Goal: Task Accomplishment & Management: Manage account settings

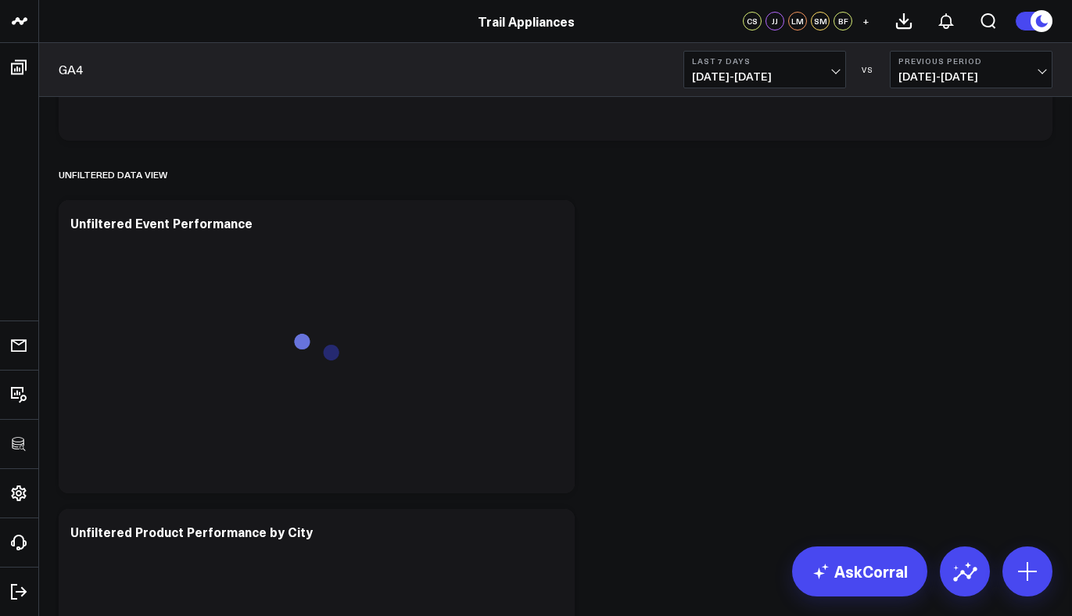
scroll to position [2215, 0]
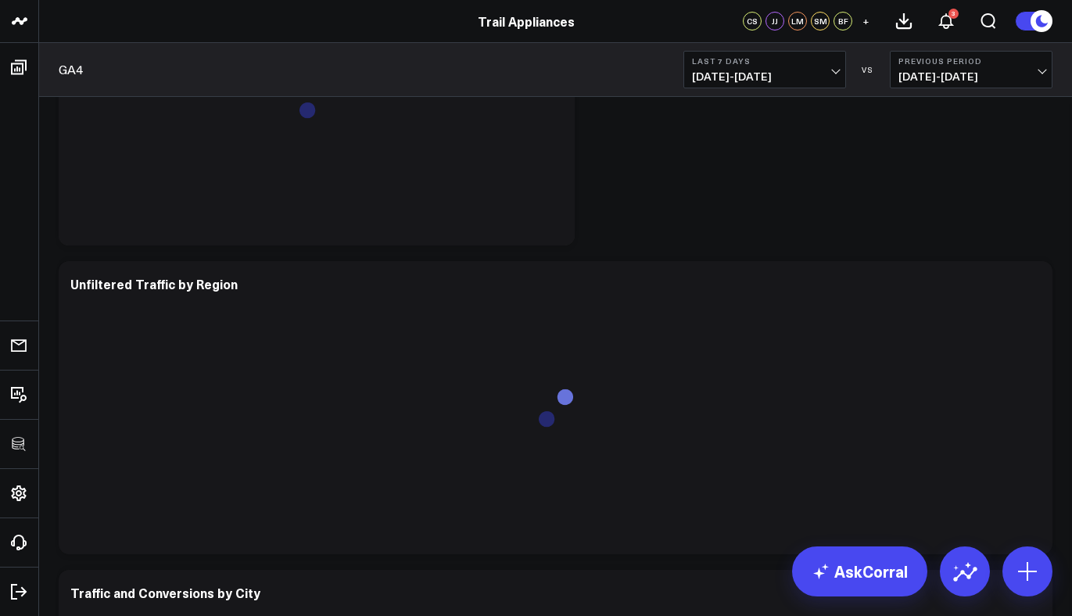
click at [784, 70] on span "09/08/25 - 09/14/25" at bounding box center [764, 76] width 145 height 13
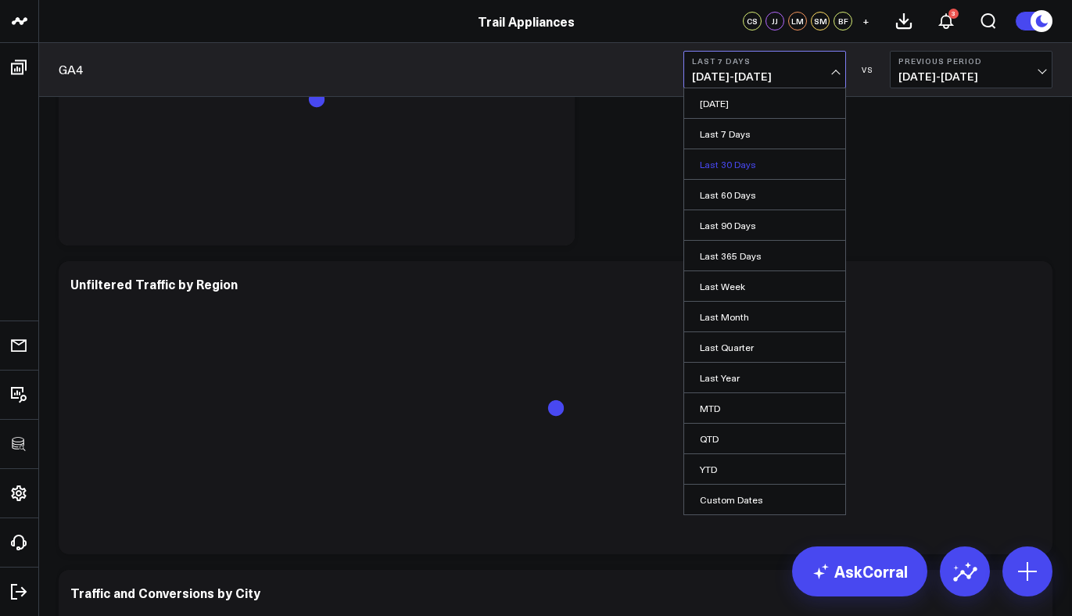
scroll to position [2668, 0]
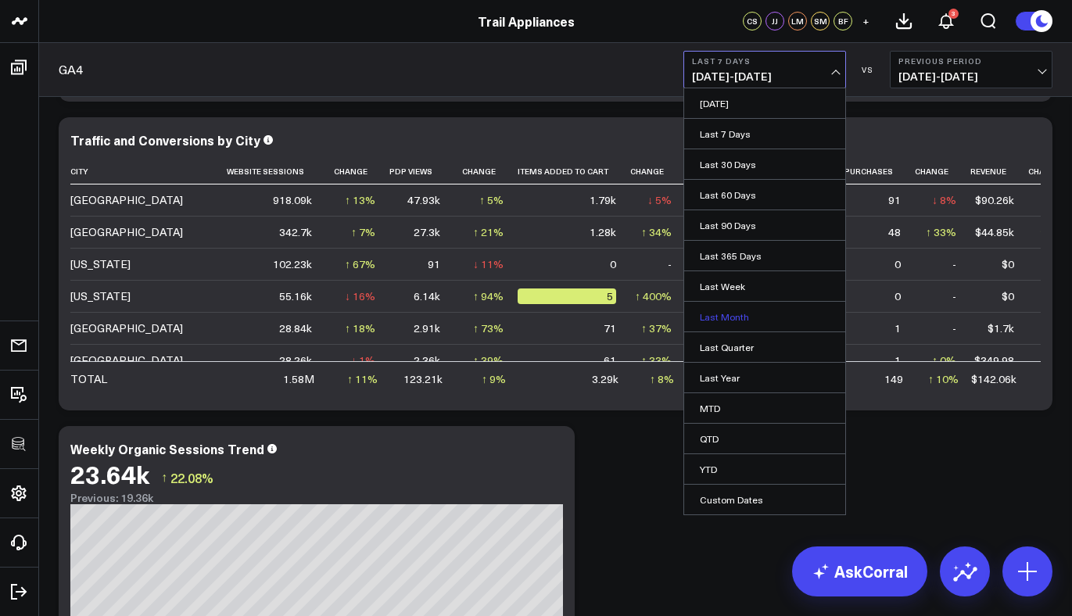
click at [737, 321] on link "Last Month" at bounding box center [764, 317] width 161 height 30
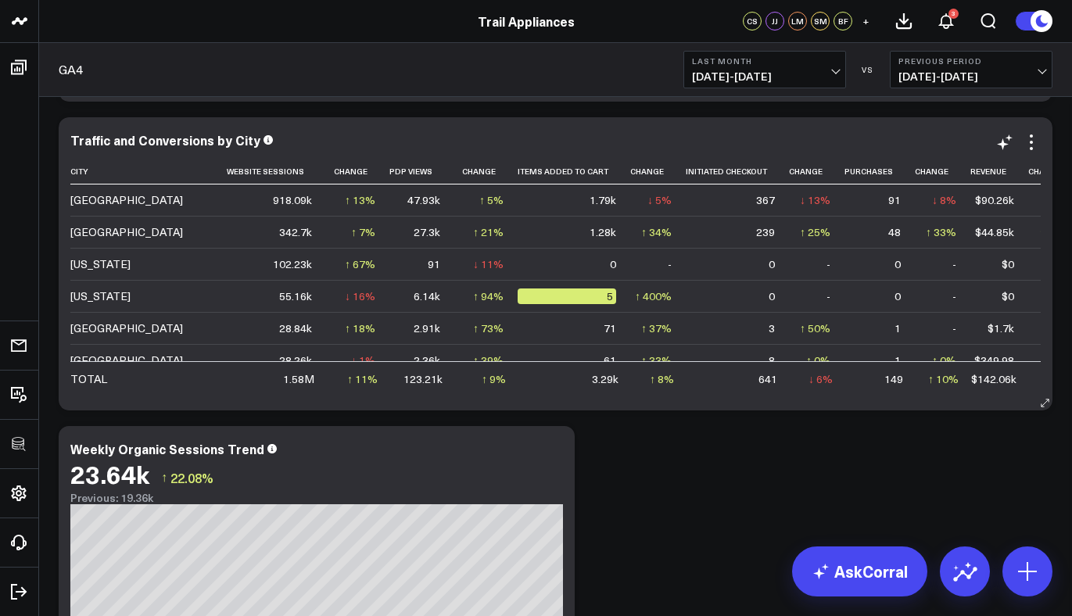
click at [1032, 143] on icon at bounding box center [1031, 142] width 19 height 19
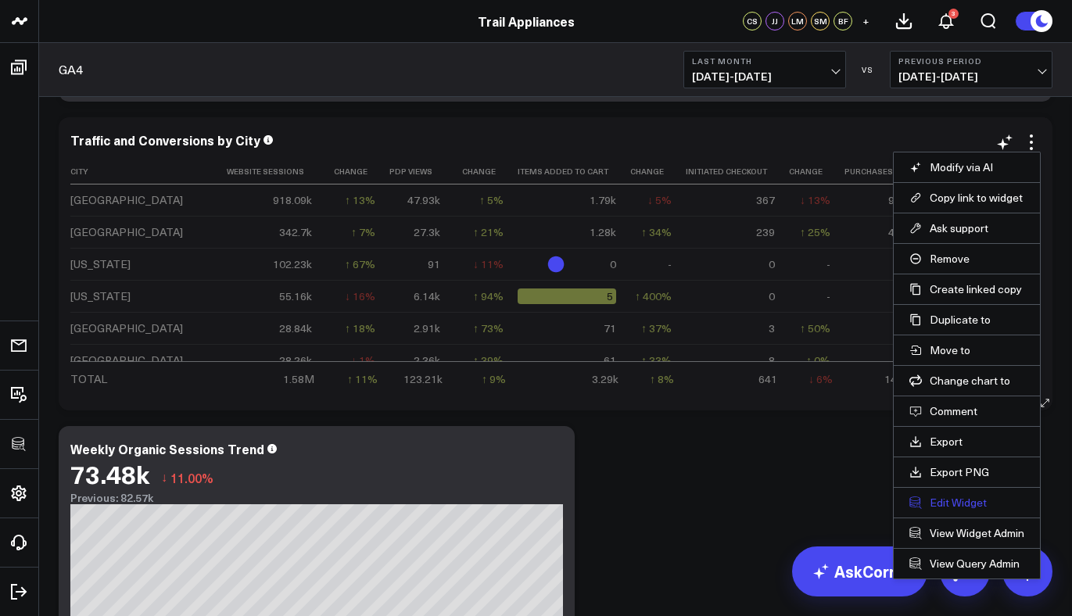
click at [956, 502] on button "Edit Widget" at bounding box center [967, 503] width 115 height 14
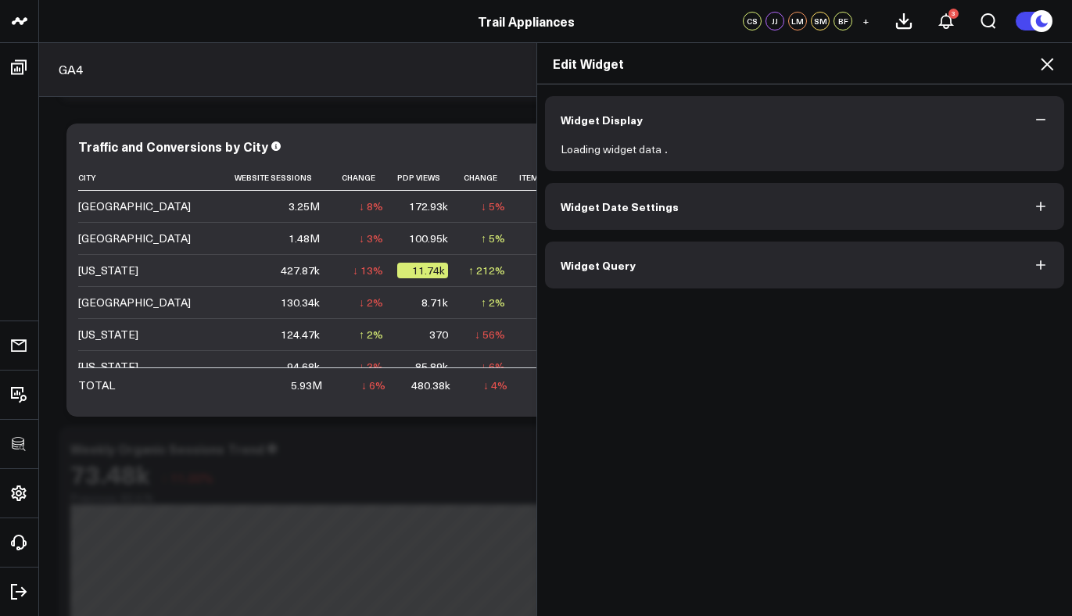
click at [704, 274] on button "Widget Query" at bounding box center [805, 265] width 520 height 47
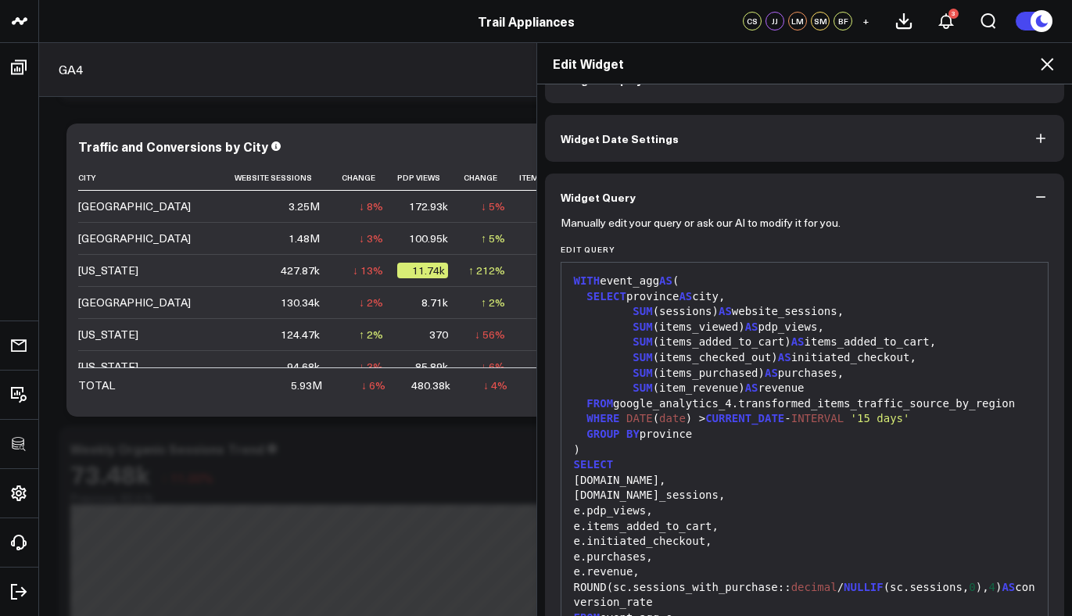
scroll to position [150, 0]
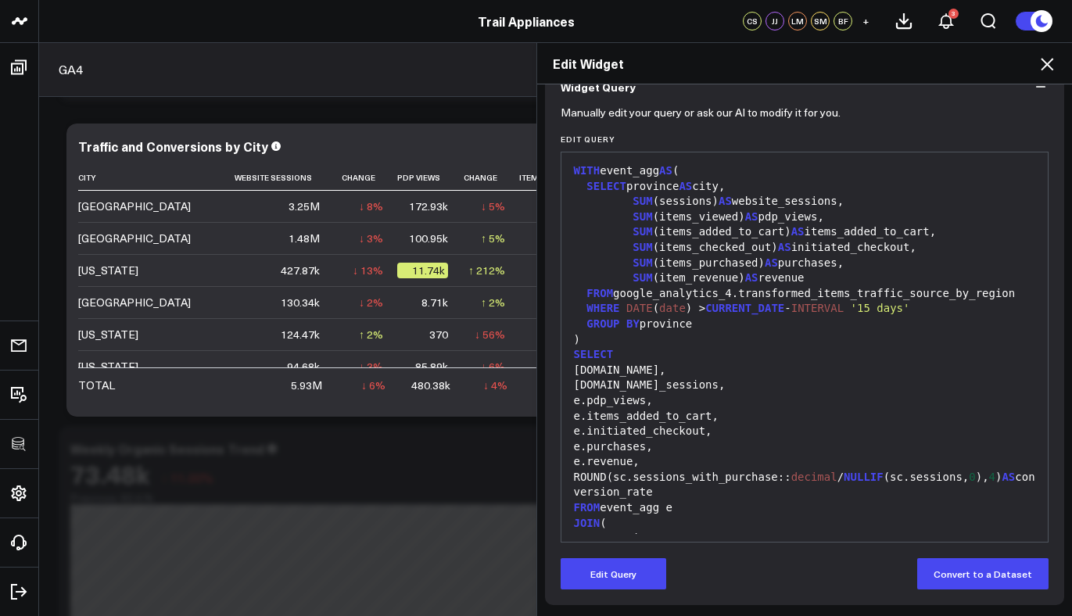
click at [642, 558] on form "Manually edit your query or ask our AI to modify it for you. Edit Query 99 1 2 …" at bounding box center [805, 349] width 489 height 479
click at [642, 562] on button "Edit Query" at bounding box center [614, 573] width 106 height 31
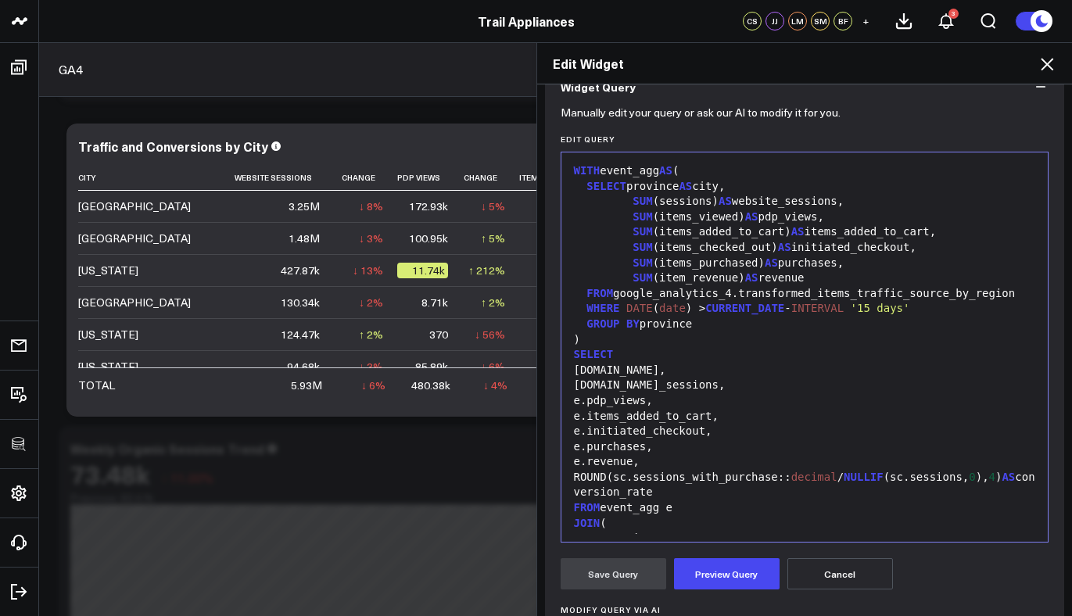
scroll to position [276, 0]
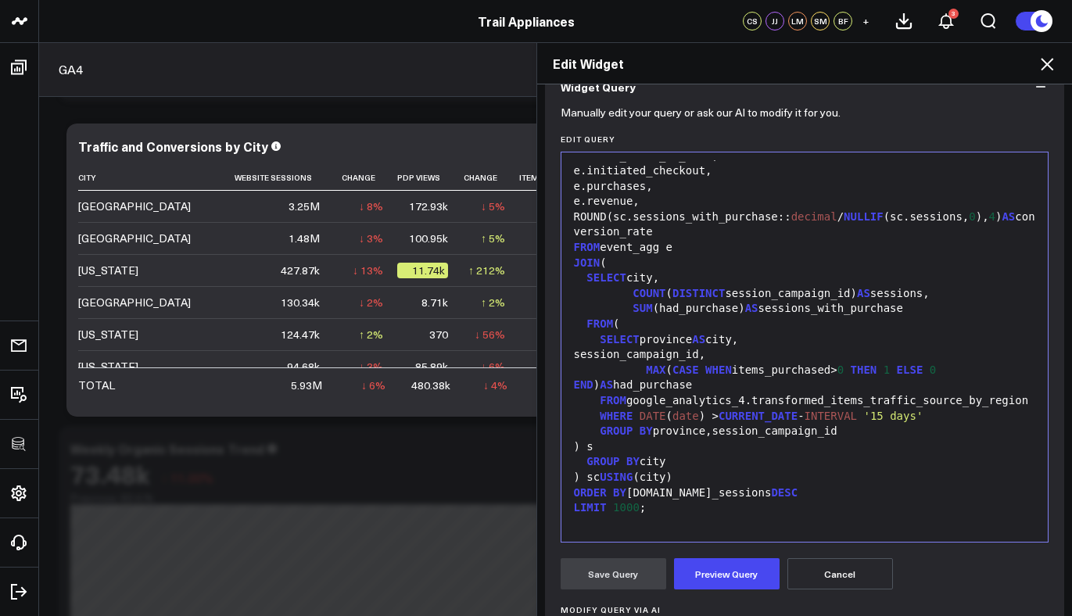
click at [669, 462] on div "GROUP BY city" at bounding box center [805, 462] width 472 height 16
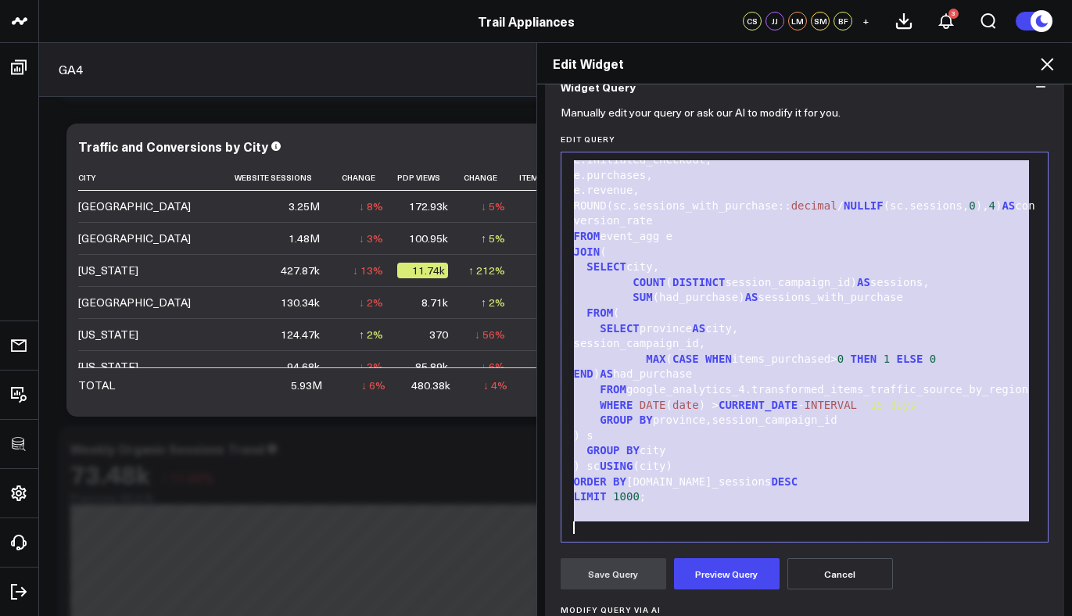
click at [816, 298] on div "SUM (had_purchase) AS sessions_with_purchase" at bounding box center [805, 298] width 472 height 16
click at [1045, 63] on icon at bounding box center [1047, 64] width 13 height 13
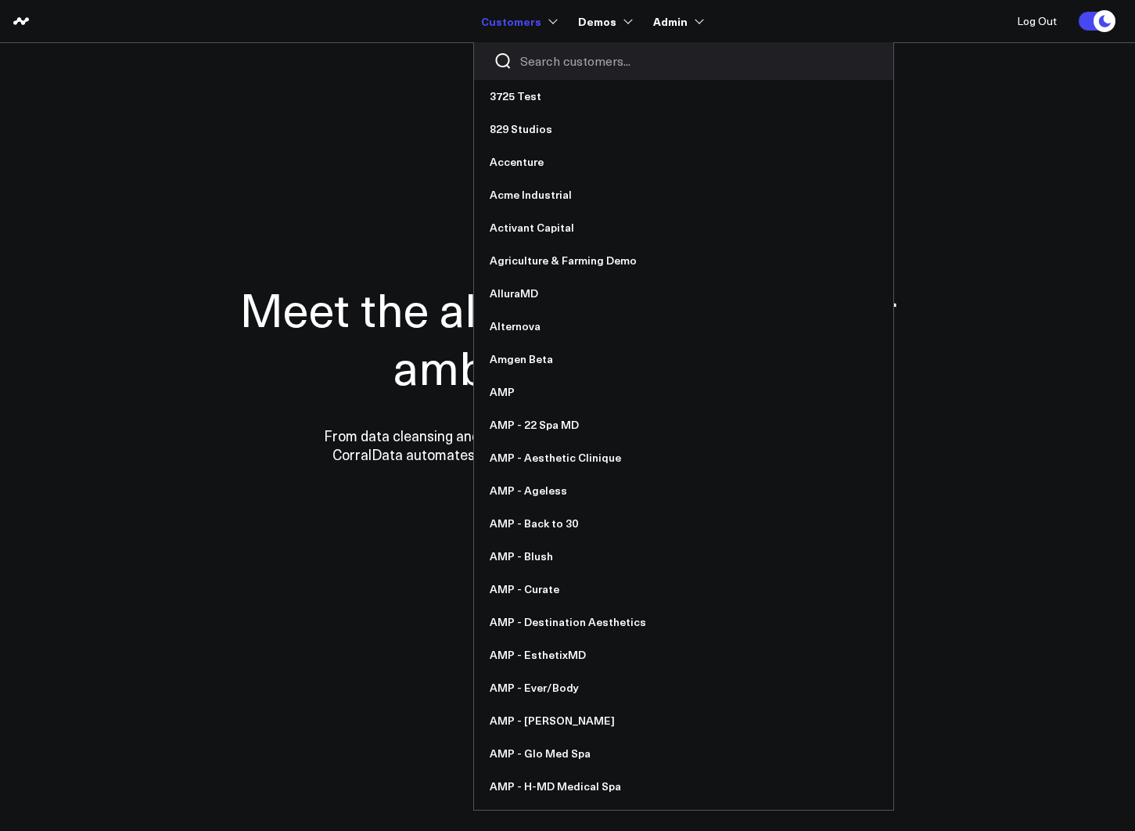
click at [560, 61] on input "Search customers input" at bounding box center [696, 60] width 353 height 17
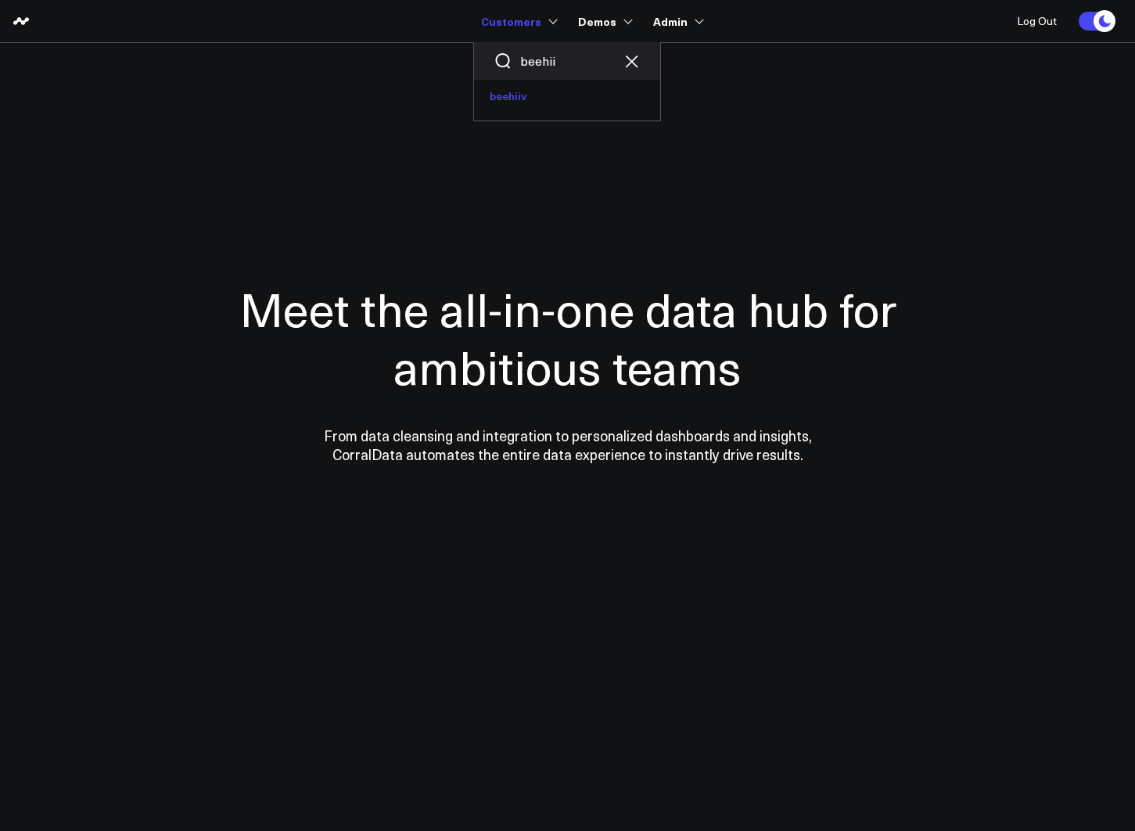
type input "beehii"
click at [519, 88] on link "beehiiv" at bounding box center [567, 96] width 186 height 33
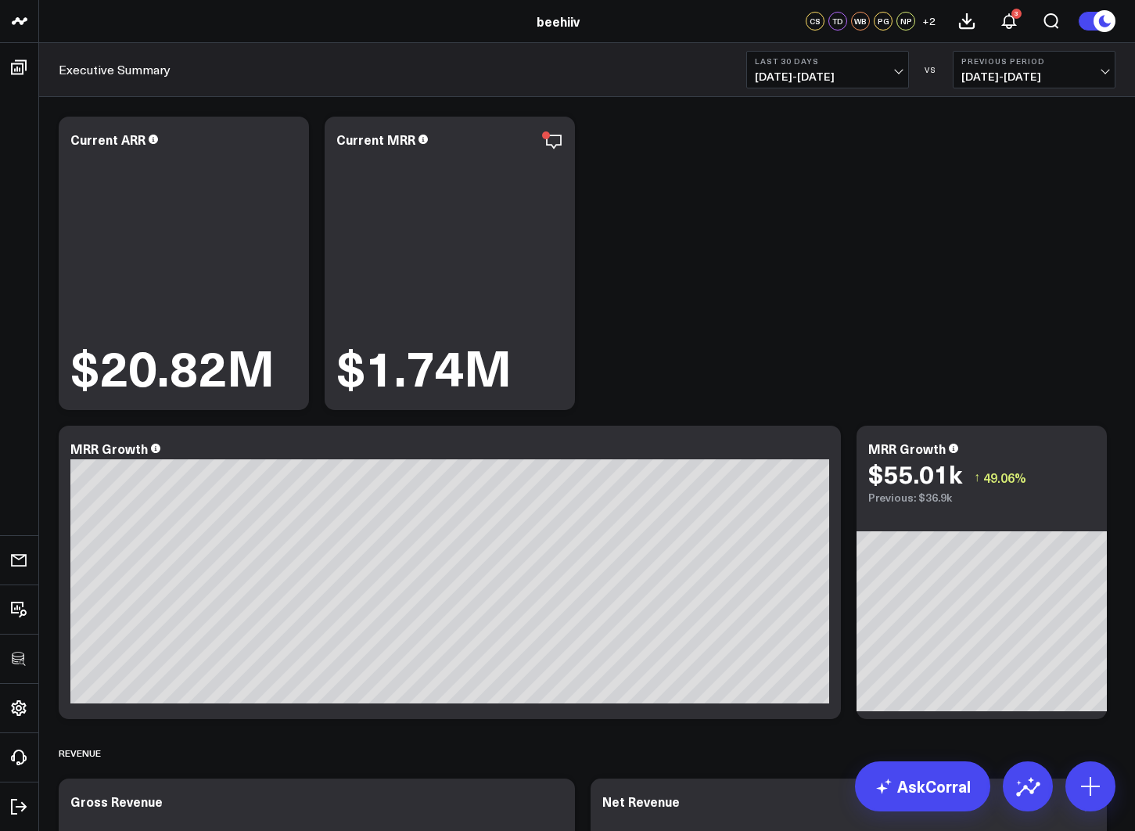
click at [821, 72] on span "[DATE] - [DATE]" at bounding box center [827, 76] width 145 height 13
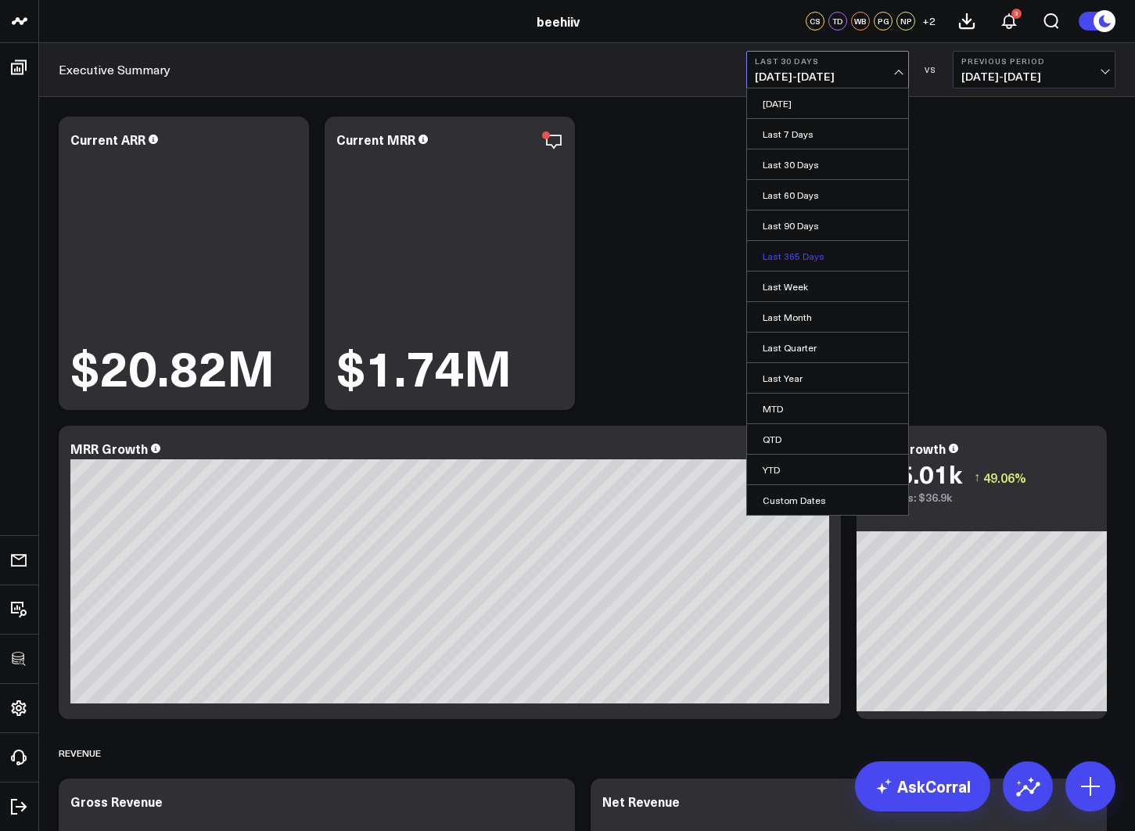
click at [835, 252] on link "Last 365 Days" at bounding box center [827, 256] width 161 height 30
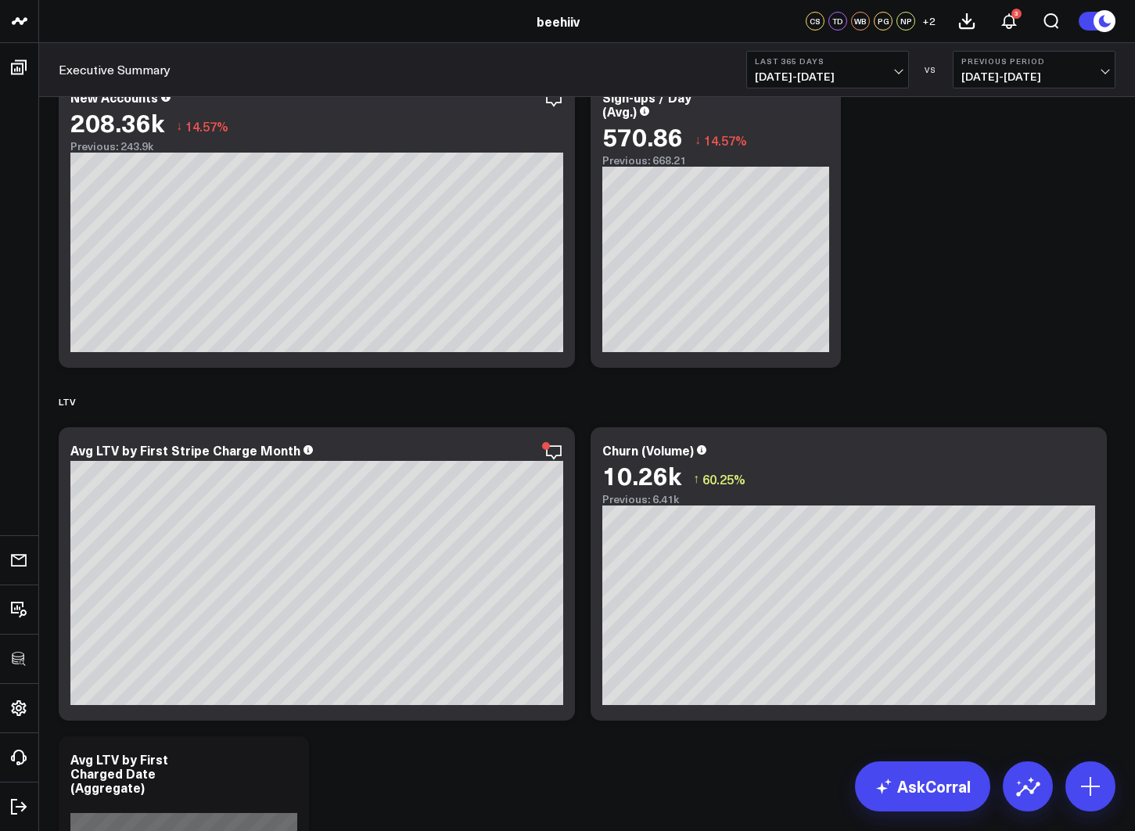
scroll to position [3651, 0]
